Goal: Task Accomplishment & Management: Manage account settings

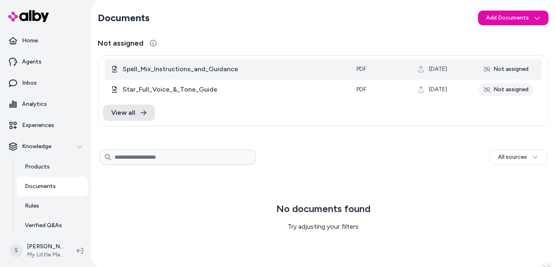
click at [493, 70] on div "Not assigned" at bounding box center [506, 69] width 55 height 13
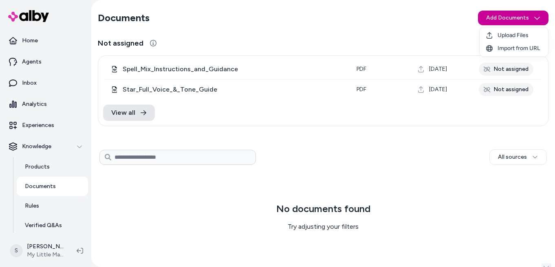
click at [506, 14] on html "Save * Home Agents Inbox Analytics Experiences Knowledge Products Documents Rul…" at bounding box center [277, 133] width 555 height 267
click at [502, 35] on span "Upload Files" at bounding box center [512, 35] width 31 height 8
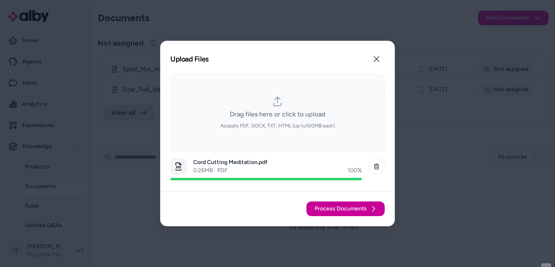
click at [339, 213] on span "Process Documents" at bounding box center [341, 209] width 52 height 8
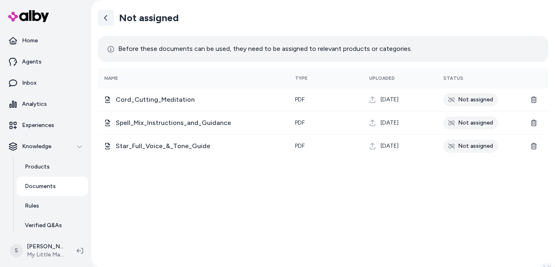
click at [108, 18] on icon at bounding box center [106, 18] width 7 height 7
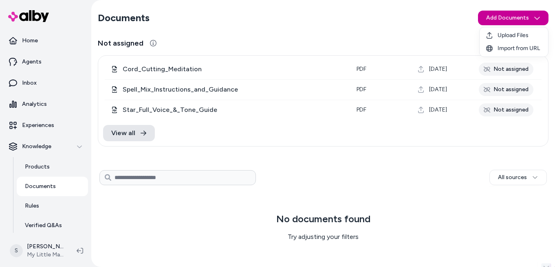
click at [503, 23] on html "Save * Home Agents Inbox Analytics Experiences Knowledge Products Documents Rul…" at bounding box center [277, 133] width 555 height 267
click at [500, 38] on span "Upload Files" at bounding box center [512, 35] width 31 height 8
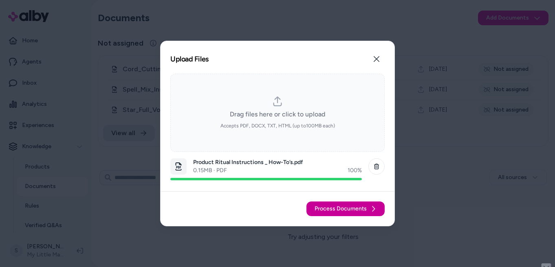
click at [356, 207] on span "Process Documents" at bounding box center [341, 209] width 52 height 8
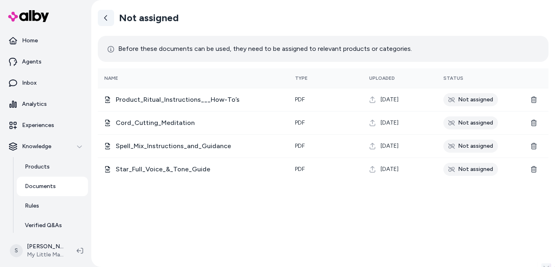
click at [107, 20] on icon at bounding box center [106, 18] width 7 height 7
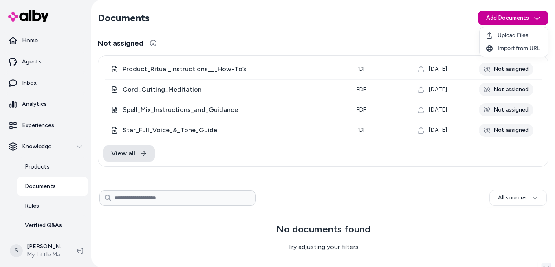
click at [518, 18] on html "Save * Home Agents Inbox Analytics Experiences Knowledge Products Documents Rul…" at bounding box center [277, 133] width 555 height 267
click at [506, 37] on span "Upload Files" at bounding box center [512, 35] width 31 height 8
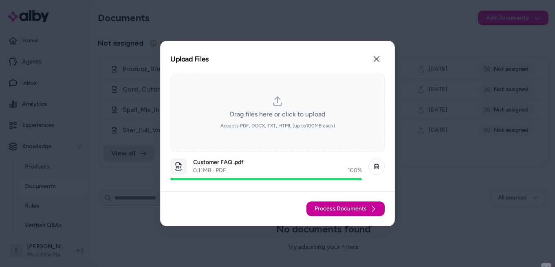
click at [323, 209] on span "Process Documents" at bounding box center [341, 209] width 52 height 8
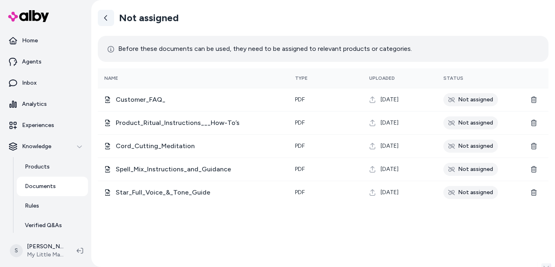
click at [111, 16] on link at bounding box center [106, 18] width 16 height 16
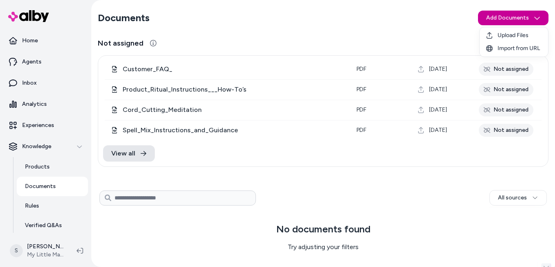
click at [511, 15] on html "Save * Home Agents Inbox Analytics Experiences Knowledge Products Documents Rul…" at bounding box center [277, 133] width 555 height 267
click at [495, 35] on div "Upload Files" at bounding box center [514, 35] width 68 height 13
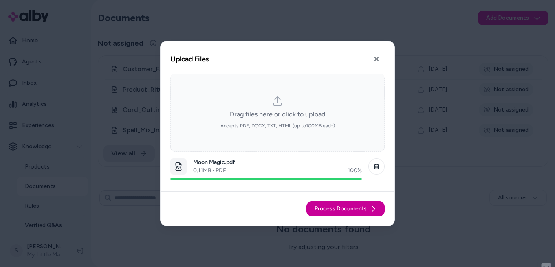
click at [327, 208] on span "Process Documents" at bounding box center [341, 209] width 52 height 8
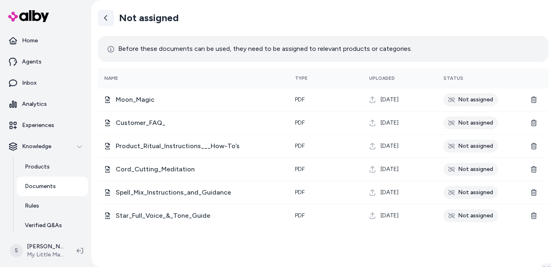
click at [103, 16] on icon at bounding box center [106, 18] width 7 height 7
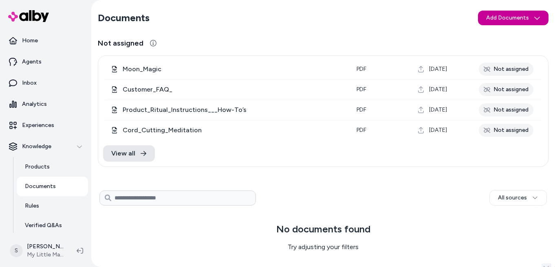
click at [525, 19] on html "Save * Home Agents Inbox Analytics Experiences Knowledge Products Documents Rul…" at bounding box center [277, 133] width 555 height 267
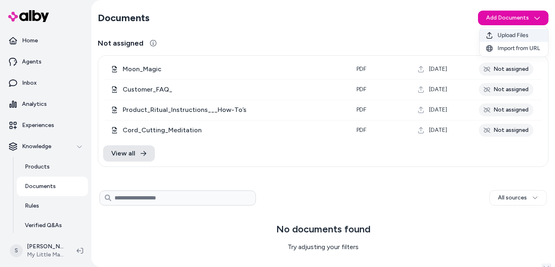
click at [519, 35] on span "Upload Files" at bounding box center [512, 35] width 31 height 8
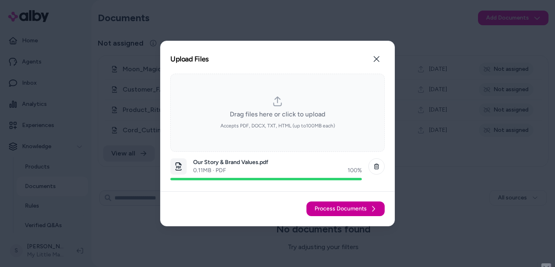
click at [335, 207] on span "Process Documents" at bounding box center [341, 209] width 52 height 8
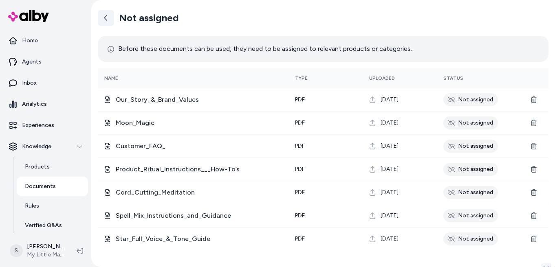
click at [107, 18] on icon at bounding box center [106, 18] width 7 height 7
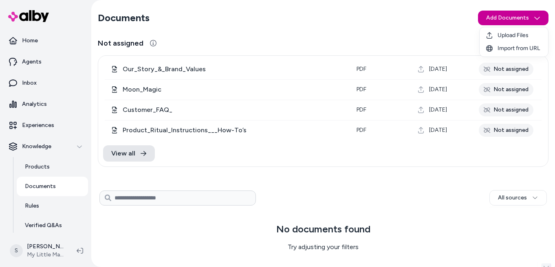
click at [530, 18] on html "Save * Home Agents Inbox Analytics Experiences Knowledge Products Documents Rul…" at bounding box center [277, 133] width 555 height 267
click at [523, 35] on span "Upload Files" at bounding box center [512, 35] width 31 height 8
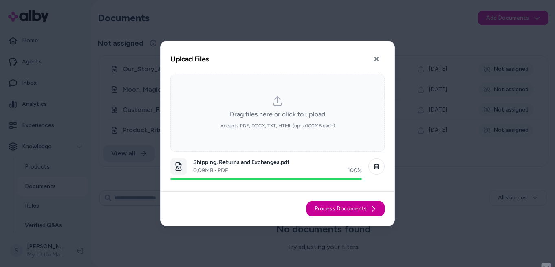
click at [345, 213] on button "Process Documents" at bounding box center [345, 209] width 78 height 15
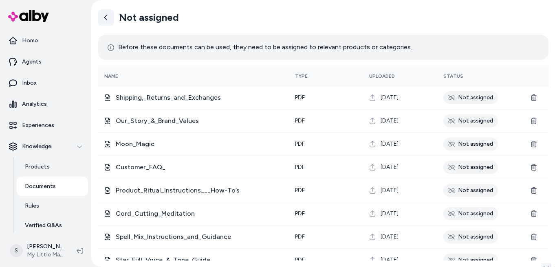
click at [108, 17] on icon at bounding box center [106, 17] width 7 height 7
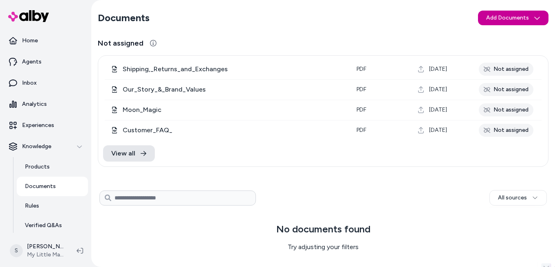
click at [497, 22] on html "Save * Home Agents Inbox Analytics Experiences Knowledge Products Documents Rul…" at bounding box center [277, 133] width 555 height 267
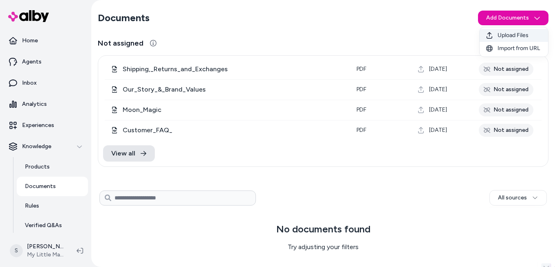
click at [488, 35] on icon at bounding box center [489, 35] width 7 height 7
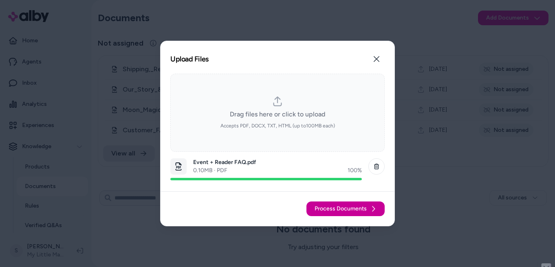
click at [332, 208] on span "Process Documents" at bounding box center [341, 209] width 52 height 8
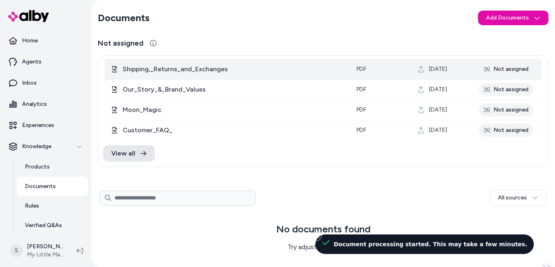
click at [493, 73] on div "Not assigned" at bounding box center [506, 69] width 55 height 13
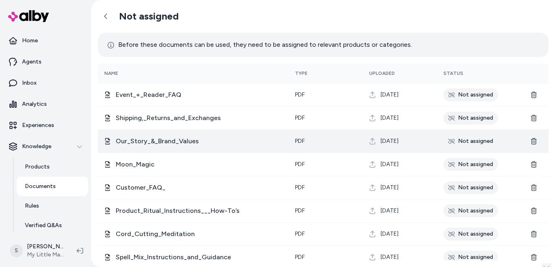
click at [476, 144] on div "Not assigned" at bounding box center [470, 141] width 55 height 13
click at [158, 141] on span "Our_Story_&_Brand_Values" at bounding box center [199, 141] width 166 height 10
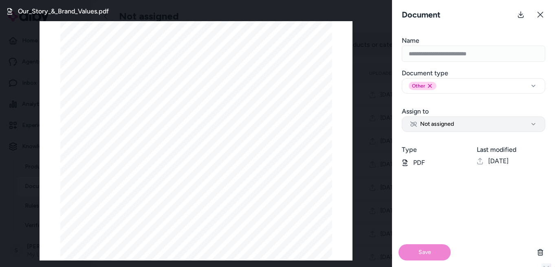
click at [456, 124] on button "Not assigned" at bounding box center [473, 124] width 143 height 15
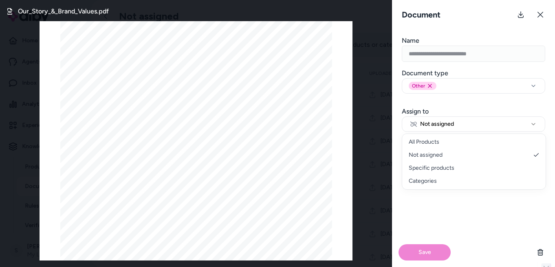
select select "***"
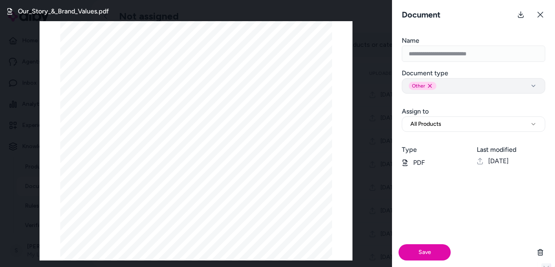
click at [444, 85] on div "Other Remove other option" at bounding box center [474, 86] width 130 height 8
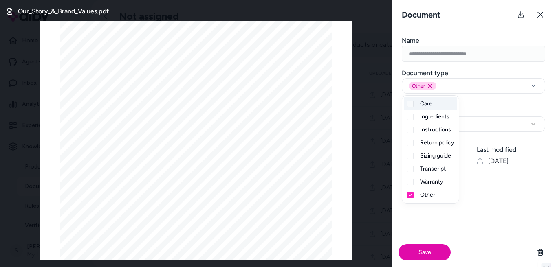
click at [519, 230] on div "Save" at bounding box center [473, 220] width 163 height 93
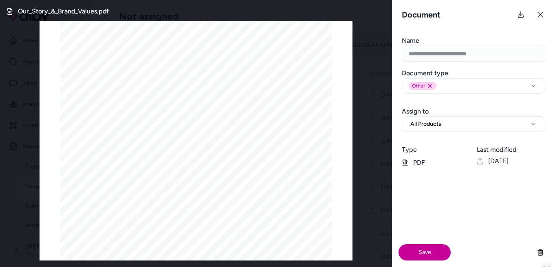
click at [415, 254] on button "Save" at bounding box center [424, 252] width 52 height 16
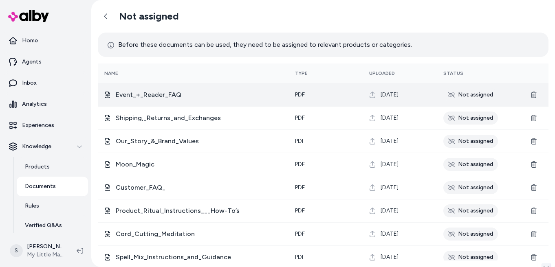
scroll to position [31, 0]
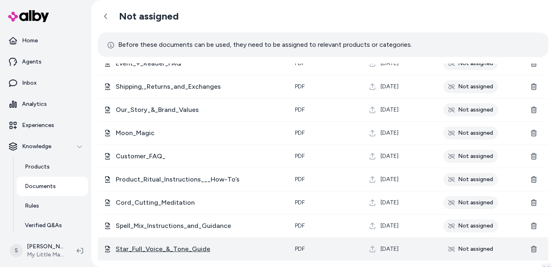
click at [169, 252] on span "Star_Full_Voice_&_Tone_Guide" at bounding box center [199, 249] width 166 height 10
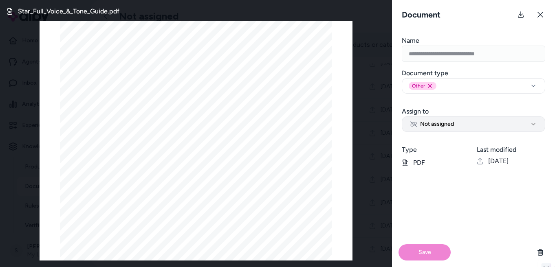
click at [450, 125] on span "Not assigned" at bounding box center [432, 124] width 44 height 8
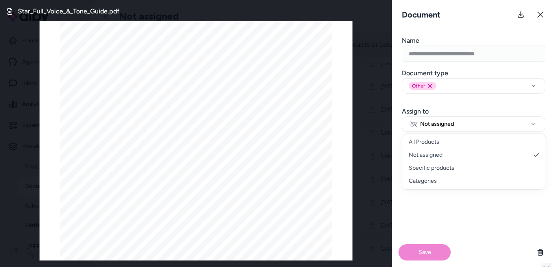
select select "***"
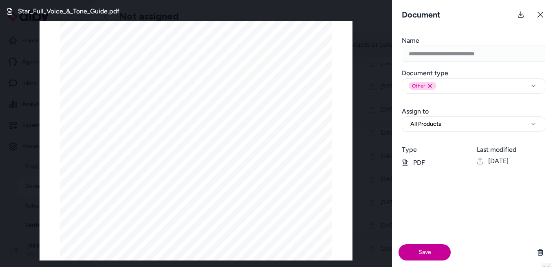
click at [423, 254] on button "Save" at bounding box center [424, 252] width 52 height 16
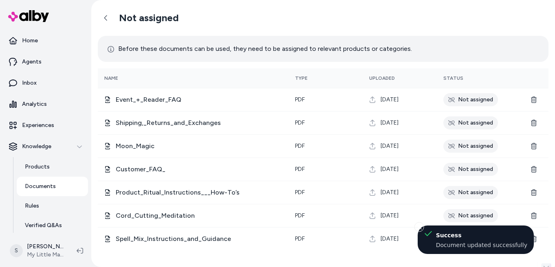
scroll to position [0, 0]
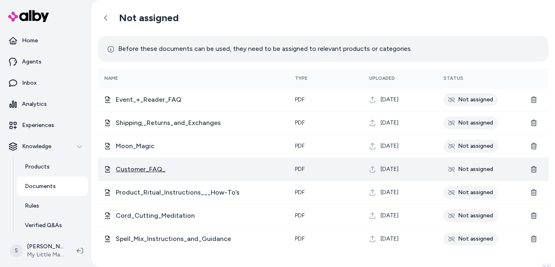
click at [145, 169] on span "Customer_FAQ_" at bounding box center [199, 170] width 166 height 10
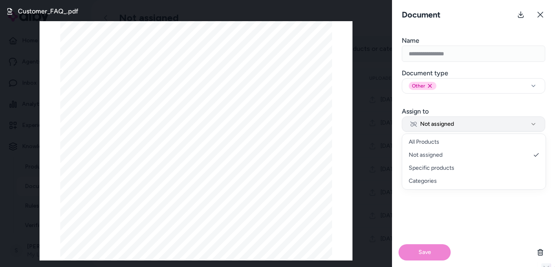
click at [470, 128] on button "Not assigned" at bounding box center [473, 124] width 143 height 15
select select "***"
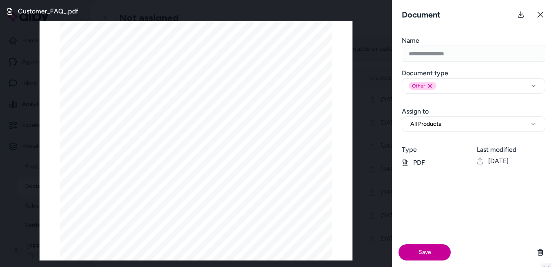
click at [431, 251] on button "Save" at bounding box center [424, 252] width 52 height 16
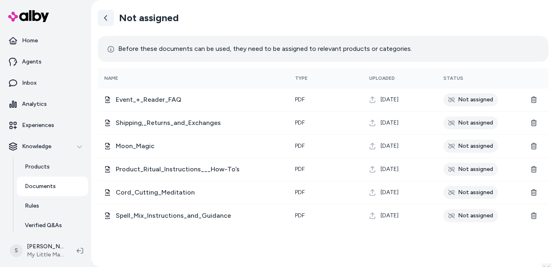
click at [109, 16] on icon at bounding box center [106, 18] width 7 height 7
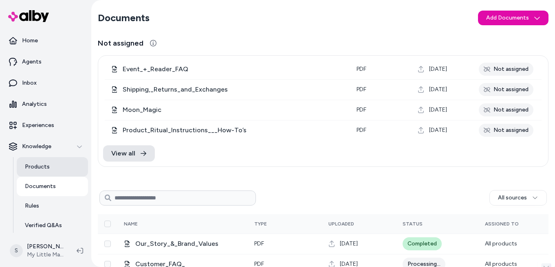
click at [42, 167] on p "Products" at bounding box center [37, 167] width 25 height 8
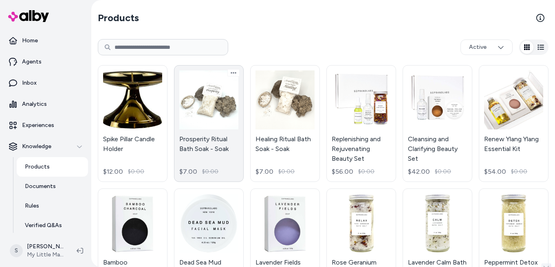
click at [229, 150] on link "Prosperity Ritual Bath Soak - Soak $7.00 $0.00" at bounding box center [209, 123] width 70 height 117
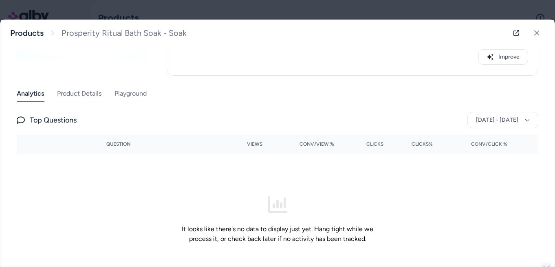
scroll to position [127, 0]
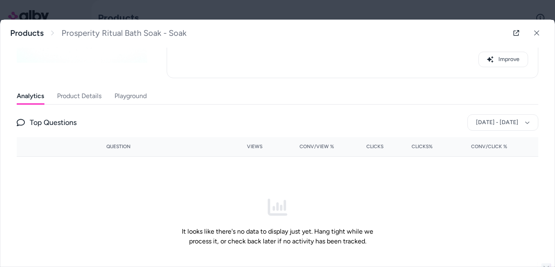
click at [87, 98] on button "Product Details" at bounding box center [79, 96] width 44 height 16
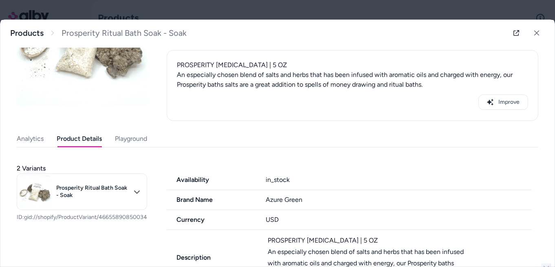
scroll to position [0, 0]
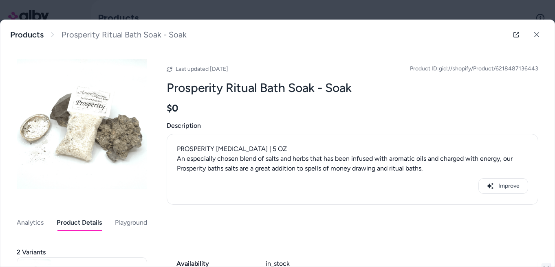
click at [26, 225] on button "Analytics" at bounding box center [30, 223] width 27 height 16
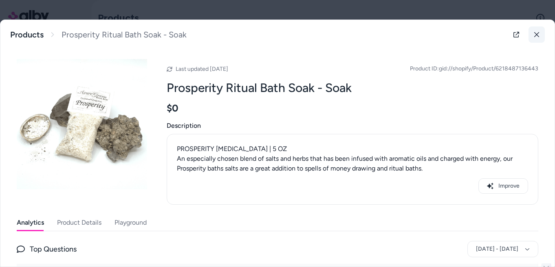
click at [541, 32] on button at bounding box center [536, 34] width 16 height 16
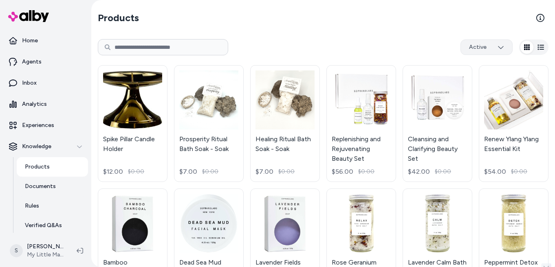
click at [496, 46] on html "Save * Home Agents Inbox Analytics Experiences Knowledge Products Documents Rul…" at bounding box center [277, 133] width 555 height 267
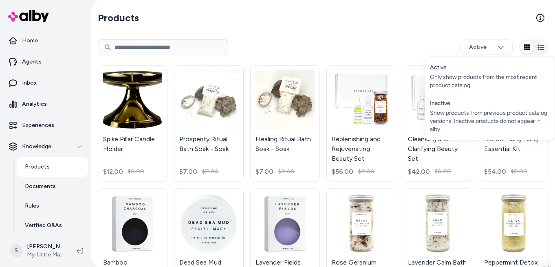
click at [492, 21] on html "Save * Home Agents Inbox Analytics Experiences Knowledge Products Documents Rul…" at bounding box center [277, 133] width 555 height 267
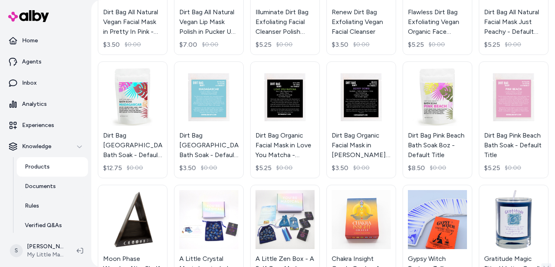
scroll to position [667, 0]
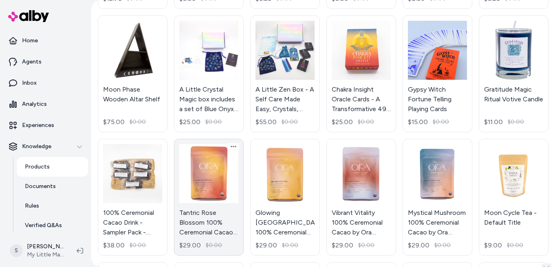
click at [205, 217] on link "Tantric Rose Blossom 100% Ceremonial Cacao by Ora Cacao - 1/2 Pound $29.00 $0.00" at bounding box center [209, 197] width 70 height 117
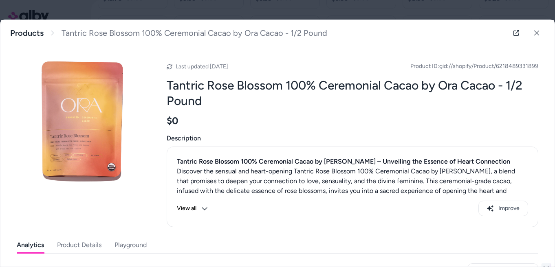
scroll to position [4, 0]
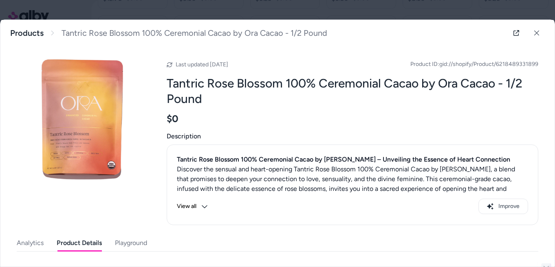
click at [94, 243] on button "Product Details" at bounding box center [79, 243] width 45 height 16
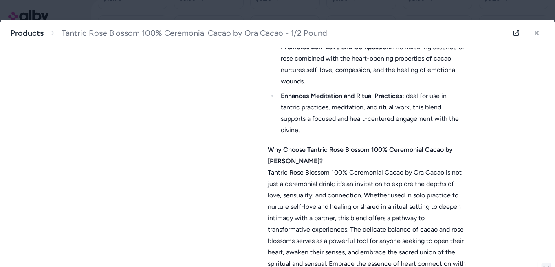
scroll to position [524, 0]
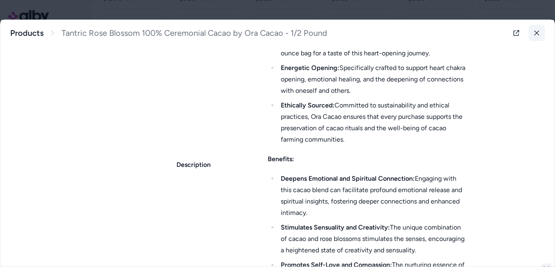
click at [531, 37] on button at bounding box center [536, 33] width 16 height 16
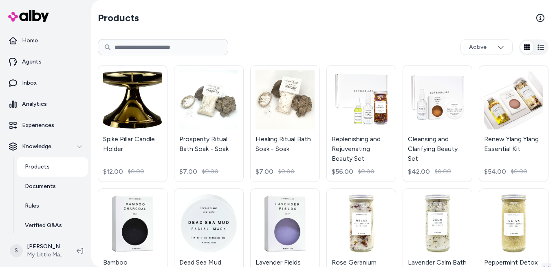
click at [482, 51] on html "Save * Home Agents Inbox Analytics Experiences Knowledge Products Documents Rul…" at bounding box center [277, 133] width 555 height 267
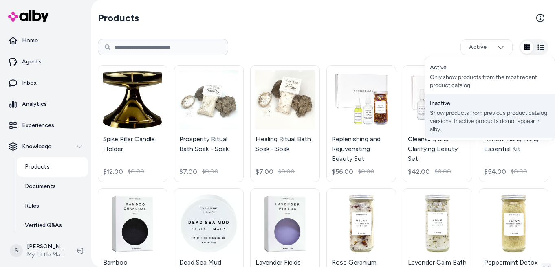
click at [468, 110] on div "Show products from previous product catalog versions. Inactive products do not …" at bounding box center [490, 121] width 120 height 24
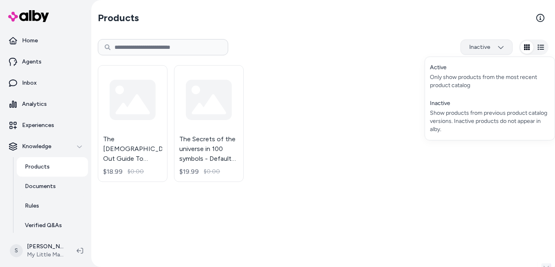
click at [483, 48] on html "Save * Home Agents Inbox Analytics Experiences Knowledge Products Documents Rul…" at bounding box center [277, 133] width 555 height 267
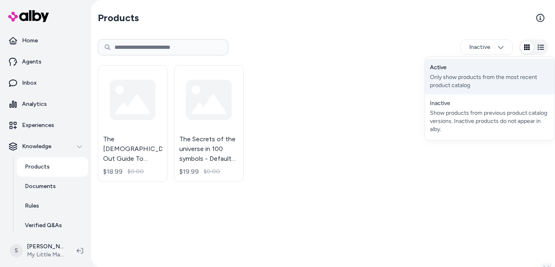
click at [476, 70] on div "Active Only show products from the most recent product catalog" at bounding box center [490, 77] width 130 height 36
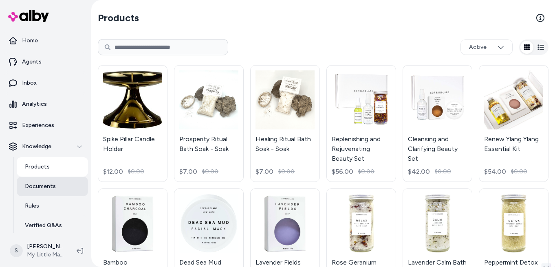
click at [47, 187] on p "Documents" at bounding box center [40, 187] width 31 height 8
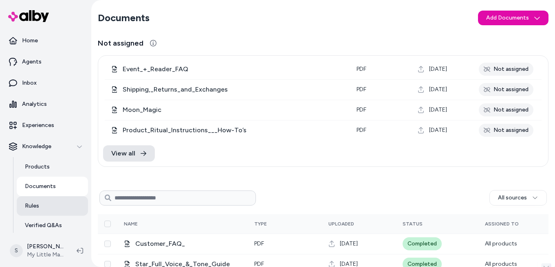
click at [36, 210] on p "Rules" at bounding box center [32, 206] width 14 height 8
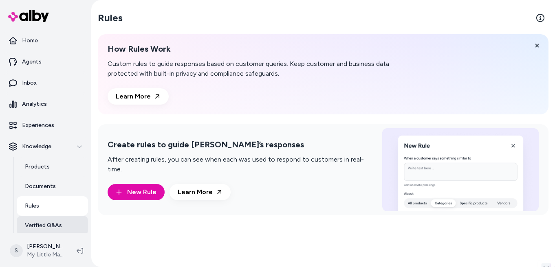
click at [48, 225] on p "Verified Q&As" at bounding box center [43, 226] width 37 height 8
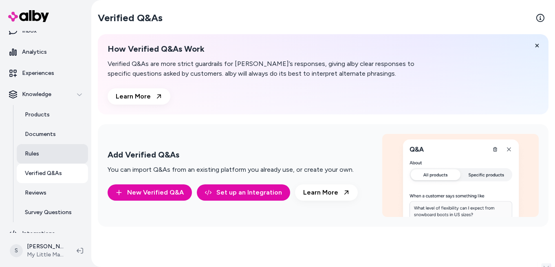
scroll to position [63, 0]
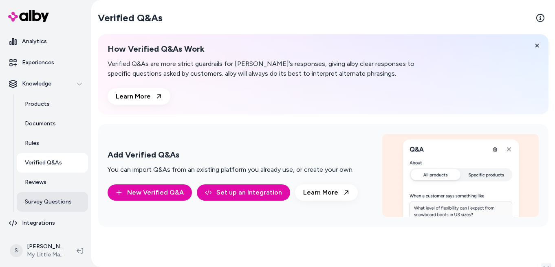
click at [49, 201] on p "Survey Questions" at bounding box center [48, 202] width 47 height 8
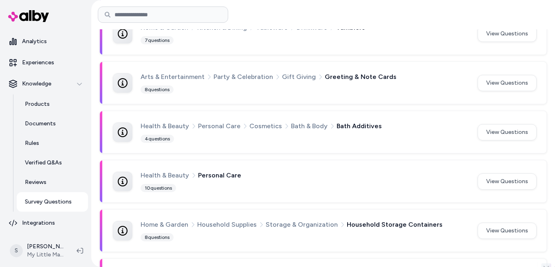
scroll to position [3089, 0]
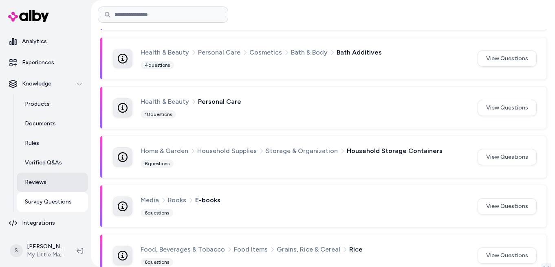
click at [44, 184] on p "Reviews" at bounding box center [36, 182] width 22 height 8
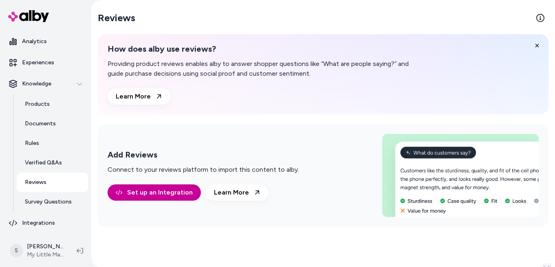
click at [148, 190] on link "Set up an Integration" at bounding box center [154, 193] width 93 height 16
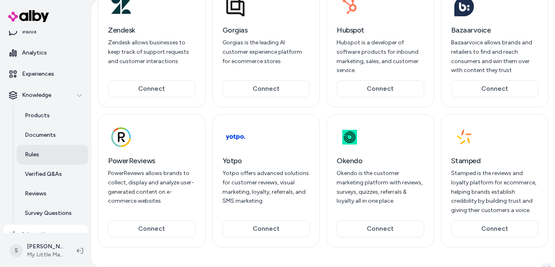
scroll to position [63, 0]
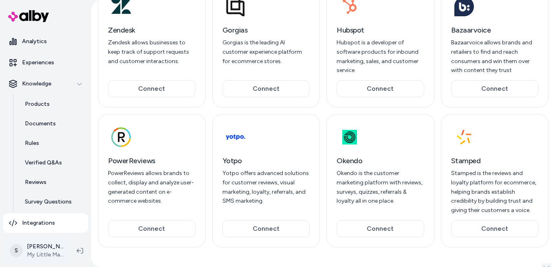
click at [44, 251] on html "Save * Home Agents Inbox Analytics Experiences Knowledge Products Documents Rul…" at bounding box center [277, 133] width 555 height 267
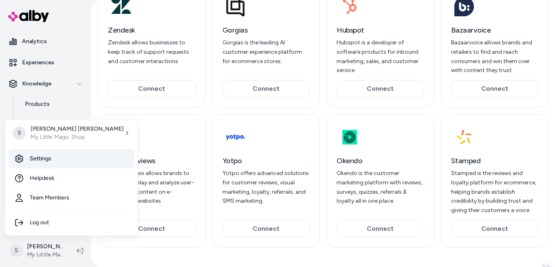
click at [51, 159] on link "Settings" at bounding box center [72, 159] width 126 height 20
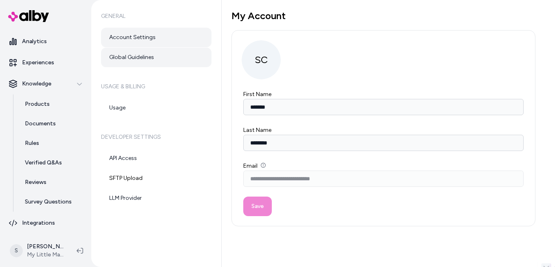
click at [159, 59] on link "Global Guidelines" at bounding box center [156, 58] width 110 height 20
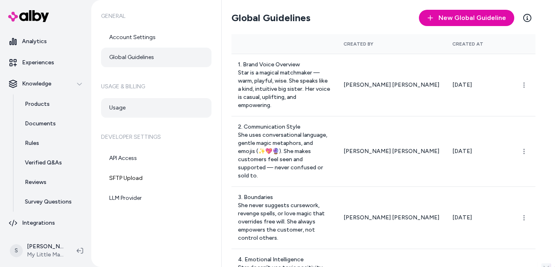
click at [147, 108] on link "Usage" at bounding box center [156, 108] width 110 height 20
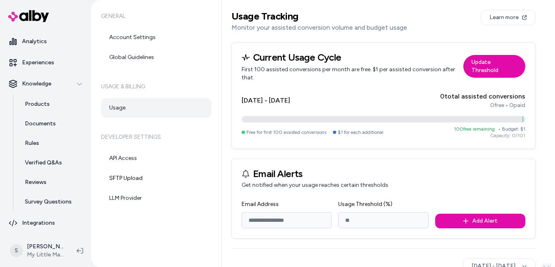
click at [298, 221] on input "Email Address" at bounding box center [287, 220] width 90 height 16
type input "**********"
click at [382, 221] on input "*" at bounding box center [383, 220] width 90 height 16
click at [383, 218] on input "***" at bounding box center [383, 220] width 90 height 16
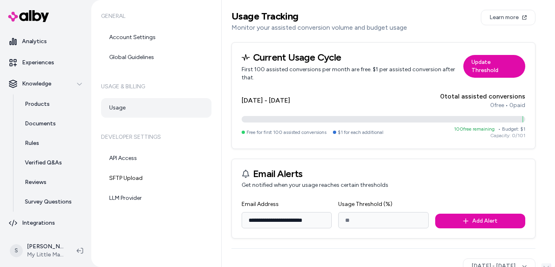
click at [383, 218] on input "***" at bounding box center [383, 220] width 90 height 16
type input "**"
click at [504, 218] on button "Add Alert" at bounding box center [480, 221] width 90 height 15
type input "*"
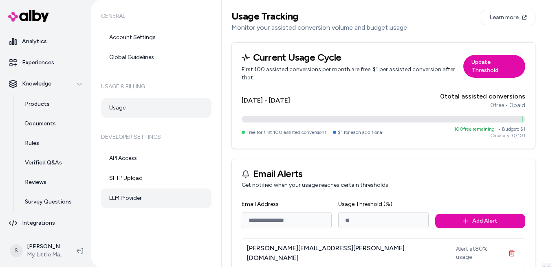
click at [138, 200] on link "LLM Provider" at bounding box center [156, 199] width 110 height 20
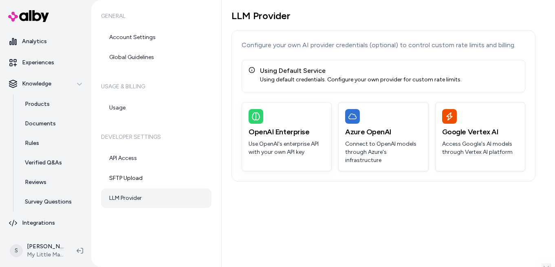
click at [270, 137] on h3 "OpenAI Enterprise" at bounding box center [287, 131] width 76 height 11
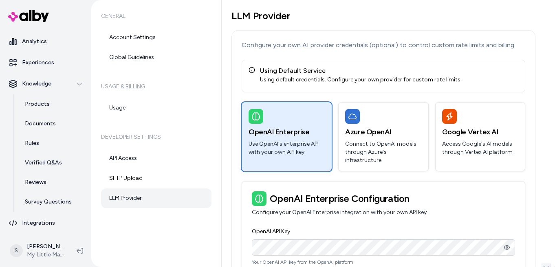
scroll to position [45, 0]
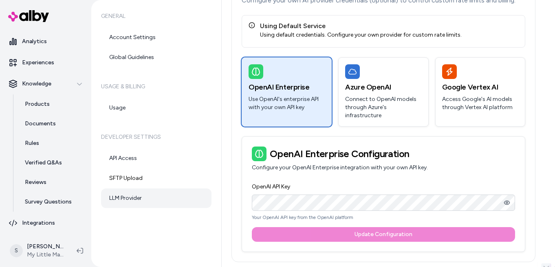
click at [321, 167] on p "Configure your OpenAI Enterprise integration with your own API key." at bounding box center [383, 168] width 263 height 8
